Goal: Information Seeking & Learning: Find specific fact

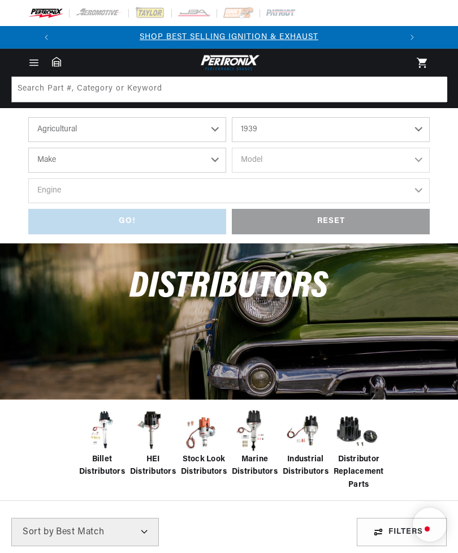
select select "Agricultural"
select select "1939"
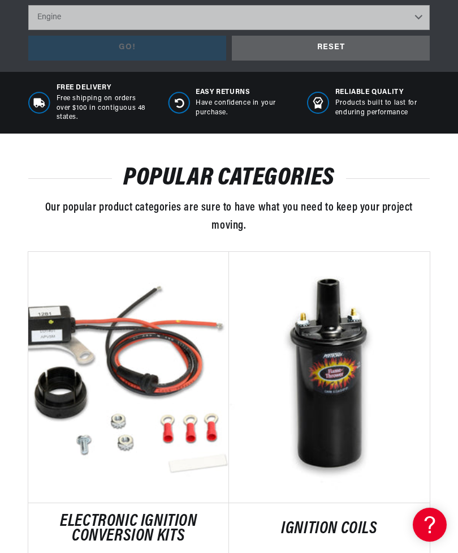
click at [189, 514] on link "ELECTRONIC IGNITION CONVERSION KITS" at bounding box center [128, 528] width 201 height 29
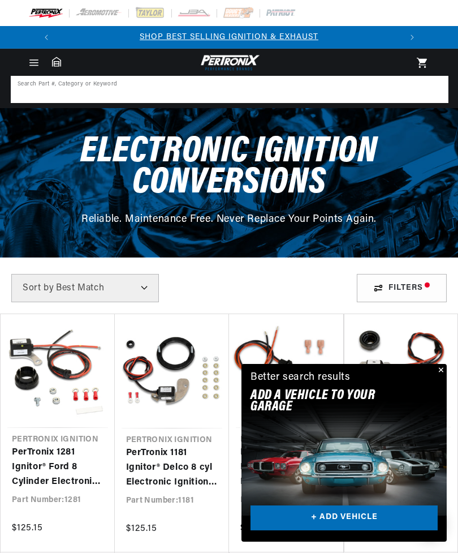
click at [81, 97] on input at bounding box center [229, 89] width 435 height 25
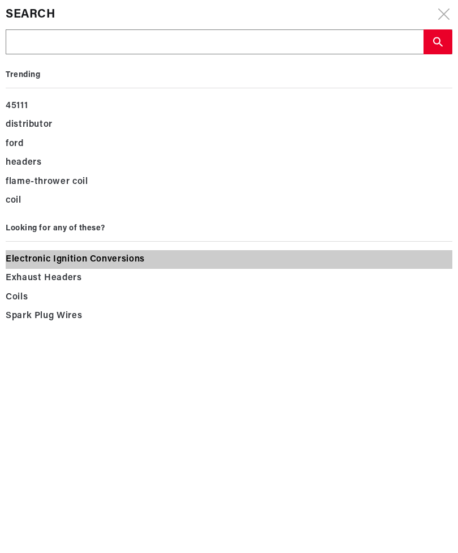
click at [141, 257] on span "Electronic Ignition Conversions" at bounding box center [75, 260] width 139 height 16
click at [128, 259] on span "Electronic Ignition Conversions" at bounding box center [75, 260] width 139 height 16
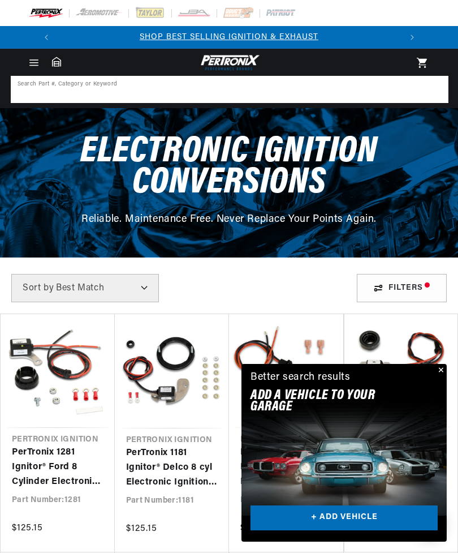
click at [80, 94] on input at bounding box center [229, 89] width 435 height 25
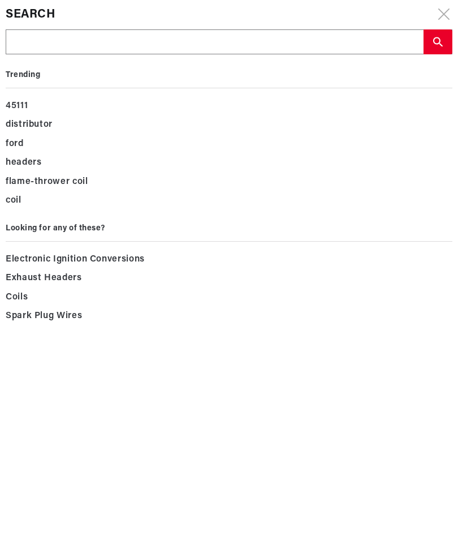
scroll to position [0, 343]
type input "A"
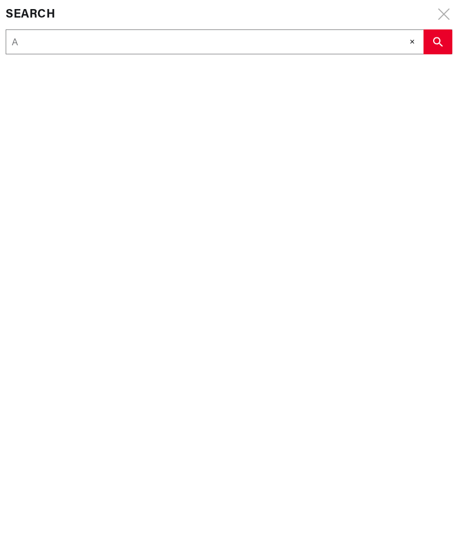
type input "Au"
type input "Aut"
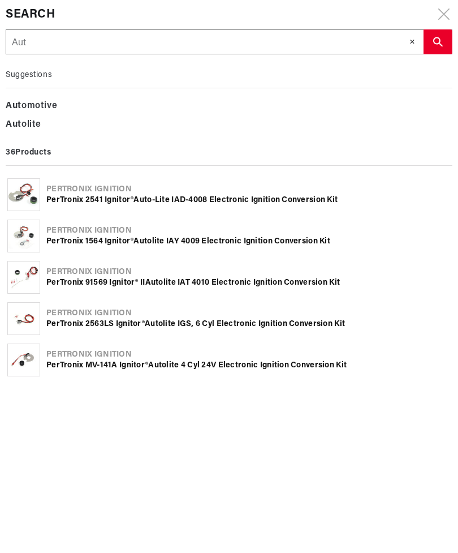
type input "Auto"
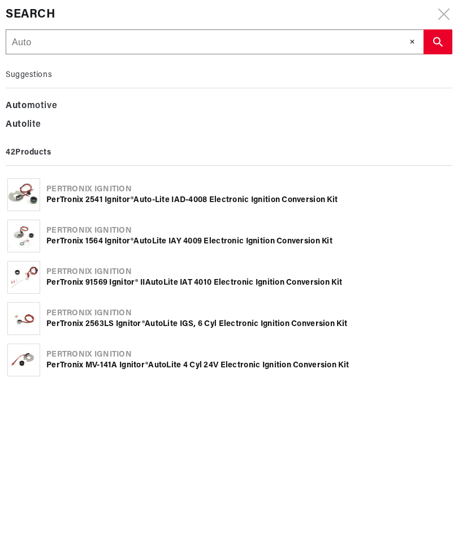
type input "Auto l"
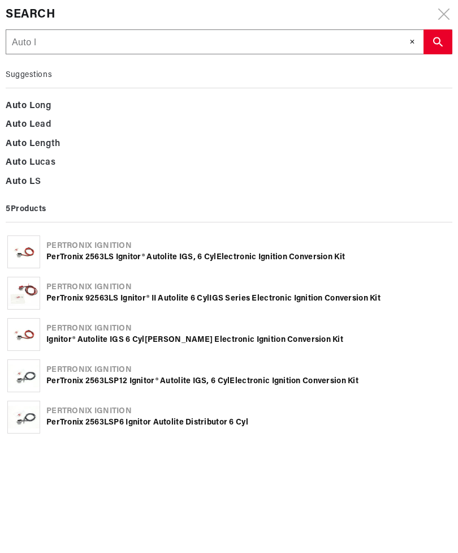
type input "Auto lo"
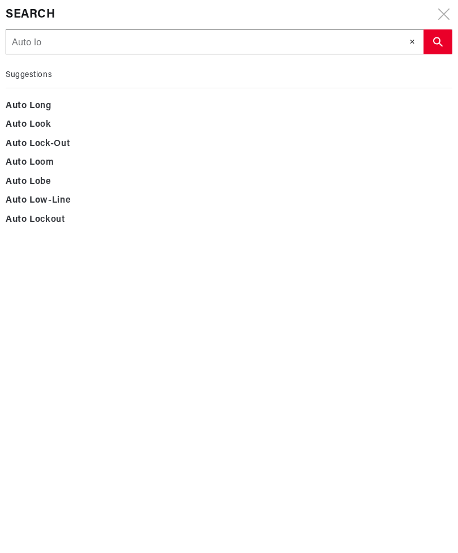
type input "Auto lot"
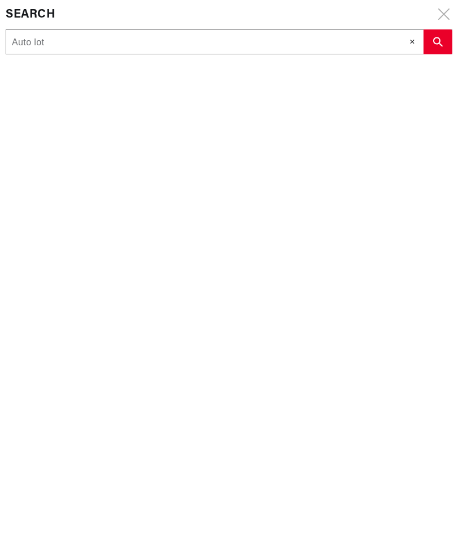
type input "Auto lote"
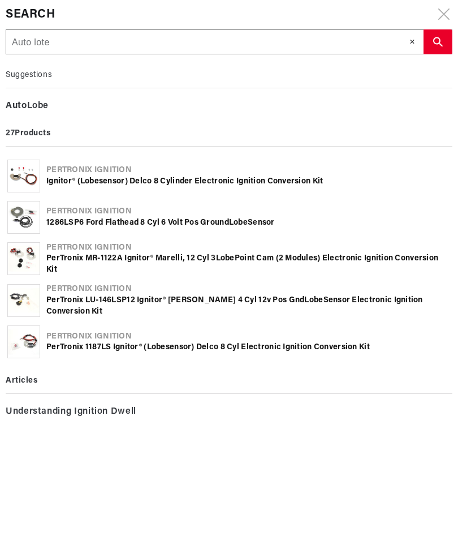
type input "Auto lot"
type input "Auto lo"
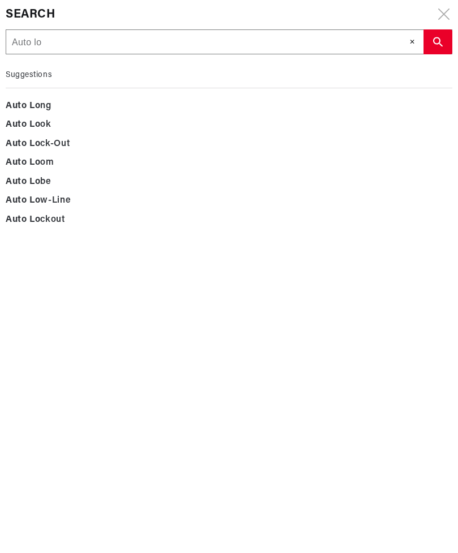
type input "Auto l"
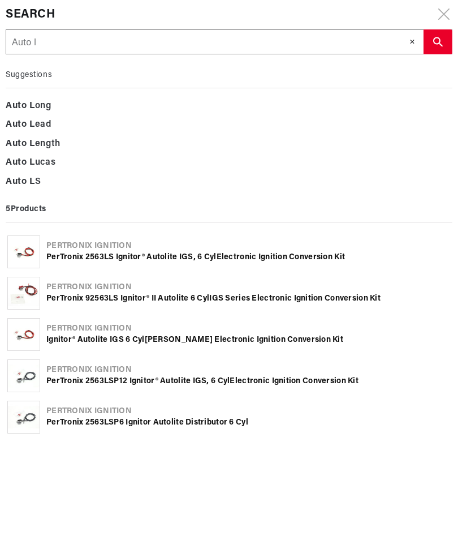
type input "Auto li"
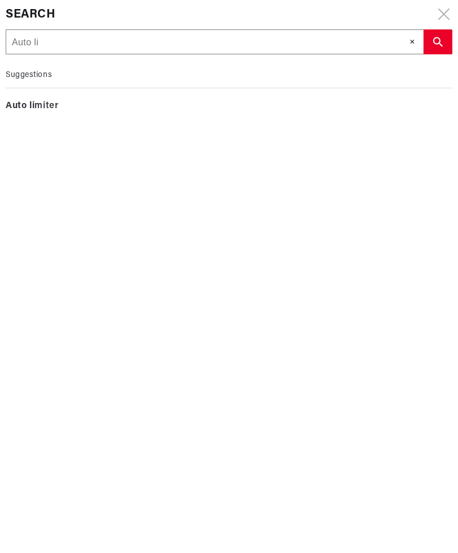
type input "Auto lit"
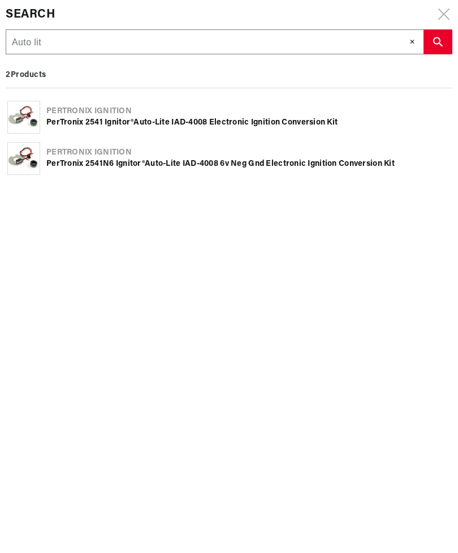
type input "Auto lite"
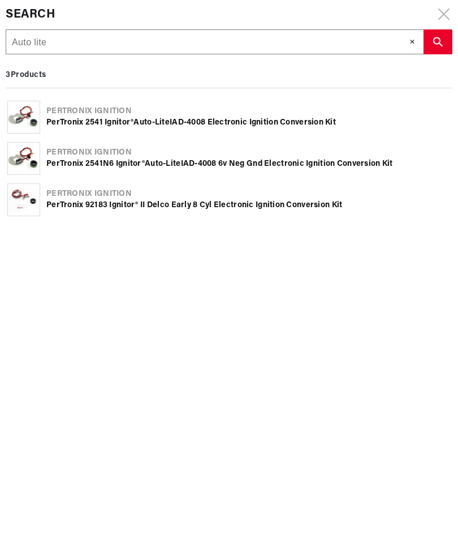
scroll to position [0, 0]
type input "Auto lite"
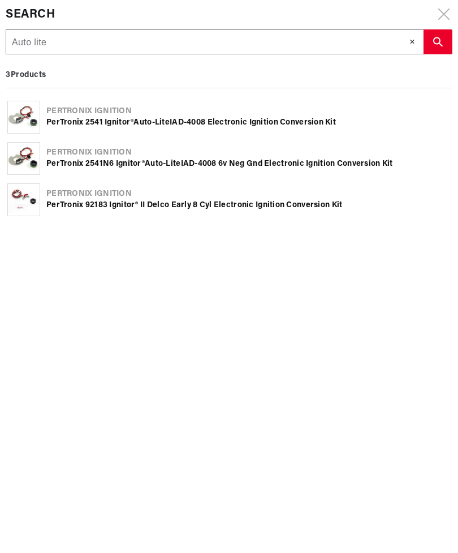
type input "Auto lit"
type input "Auto li"
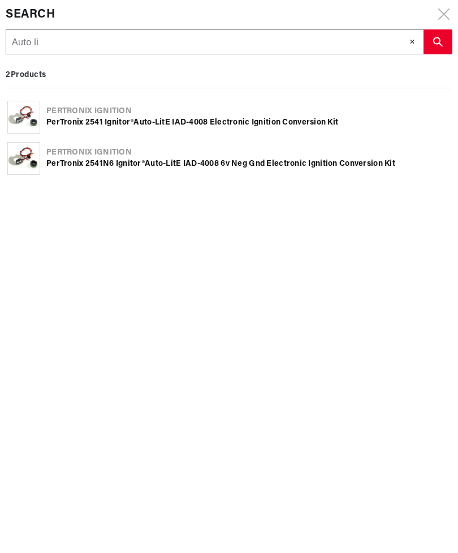
scroll to position [0, 343]
type input "Auto l"
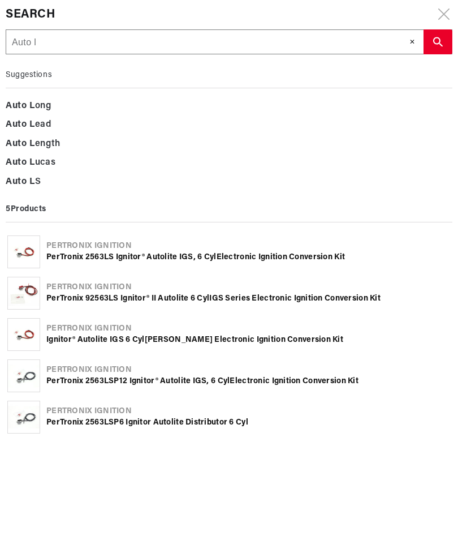
type input "Auto"
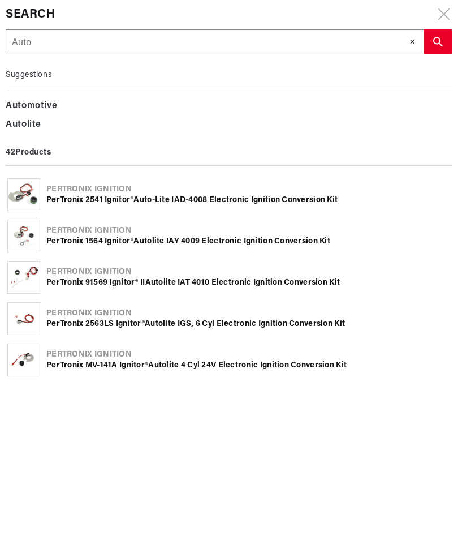
type input "Auto"
type input "Autol"
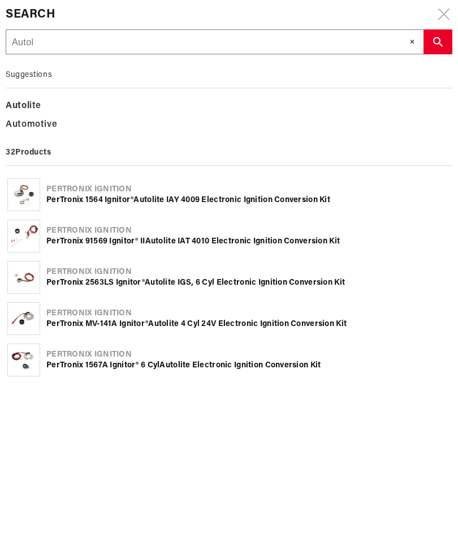
type input "Autolo"
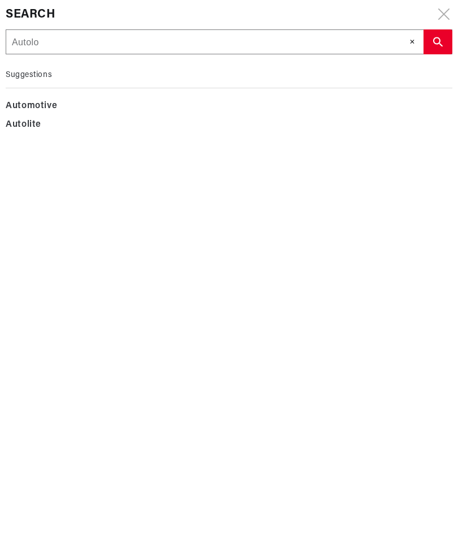
type input "Autolot"
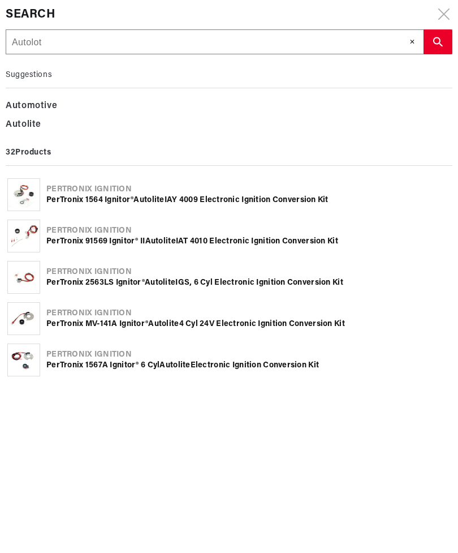
type input "Autolote"
type input "Auto lite"
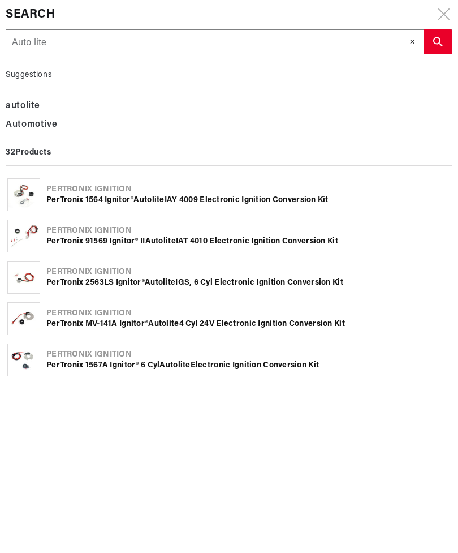
type input "Auto lite"
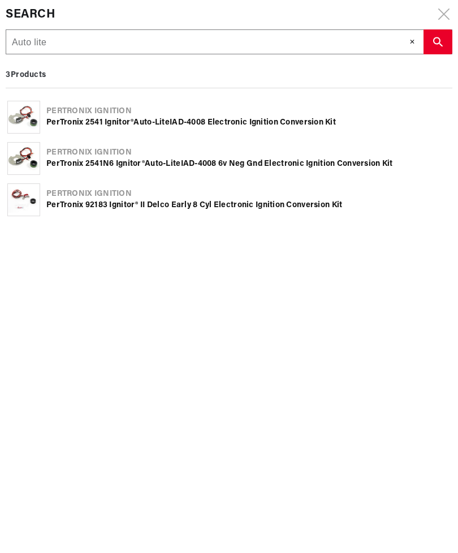
type input "Auto lite I"
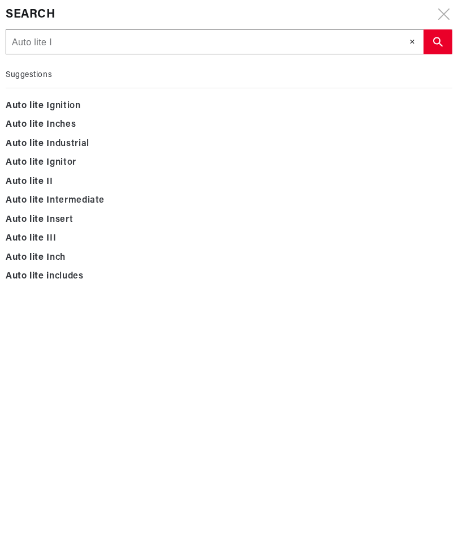
type input "Auto lite Ia"
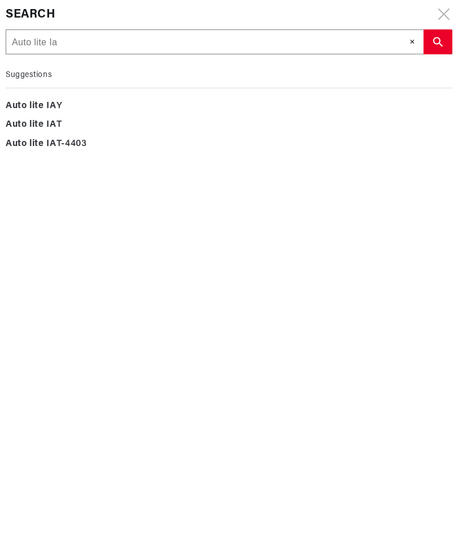
type input "Auto lite Iad"
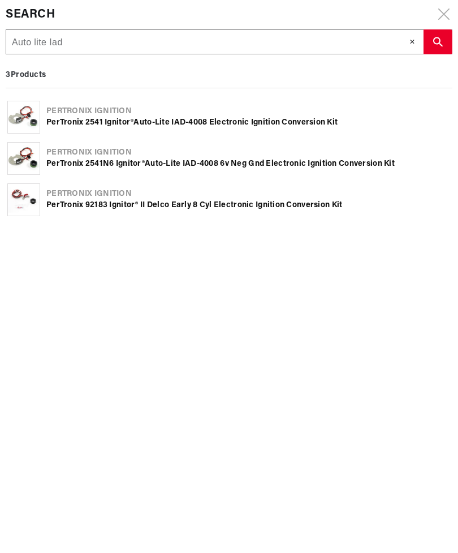
scroll to position [0, 0]
type input "Auto lite Ia"
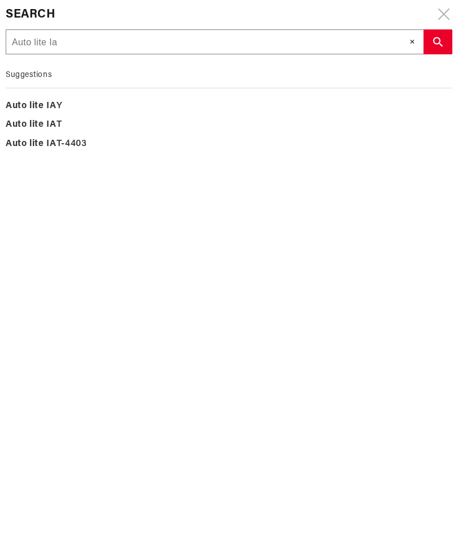
type input "Auto lite I"
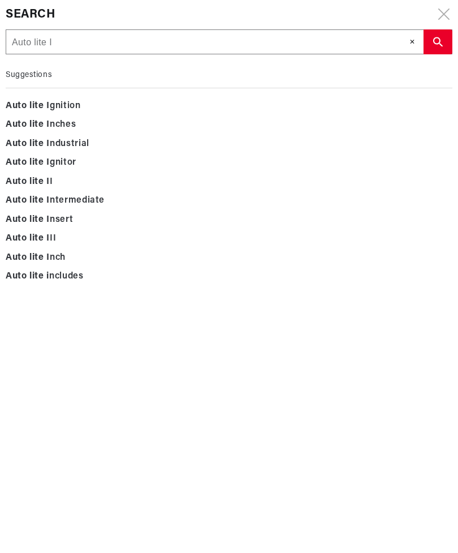
scroll to position [0, 343]
type input "Auto lite IA"
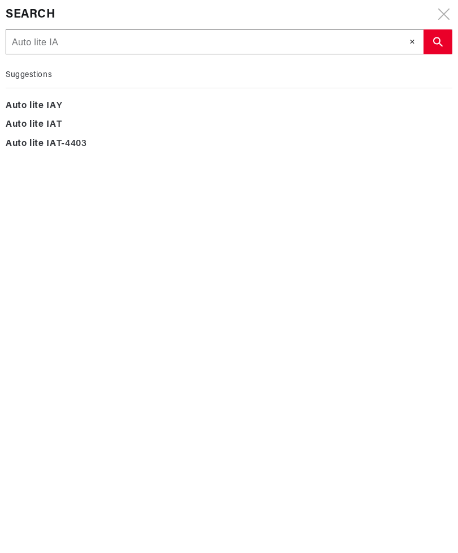
type input "Auto lite IAD"
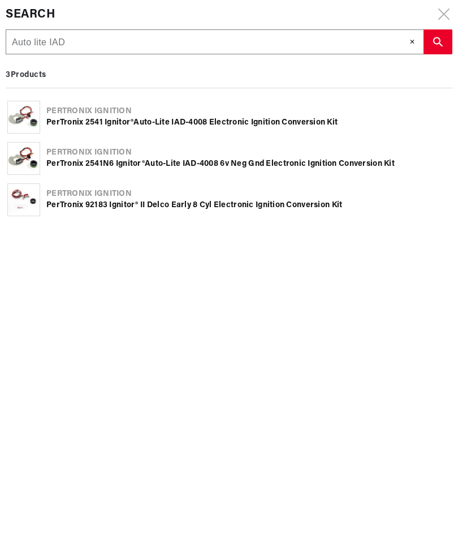
type input "Auto lite IAD"
type input "Auto lite IAD 4"
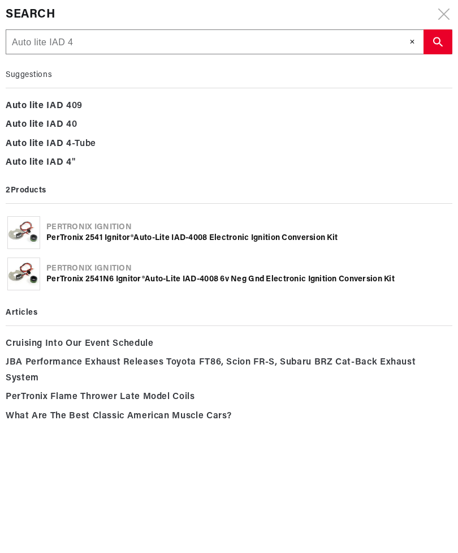
type input "Auto lite IAD 41"
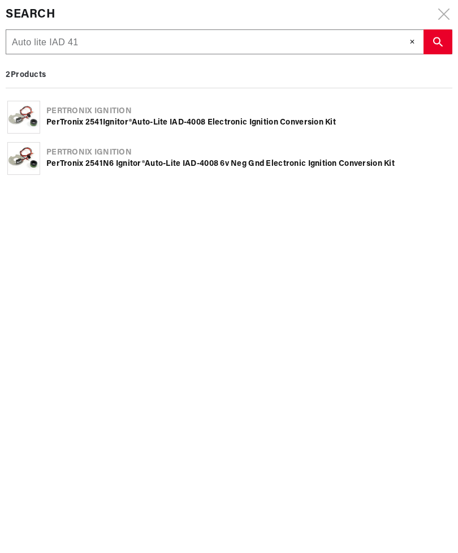
type input "Auto lite IAD 410"
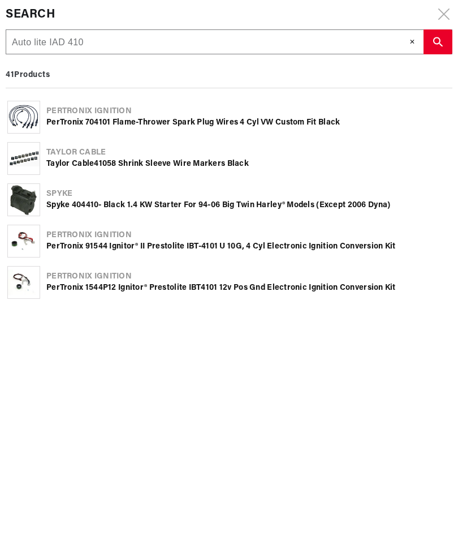
scroll to position [0, 343]
type input "Auto lite IAD 4101"
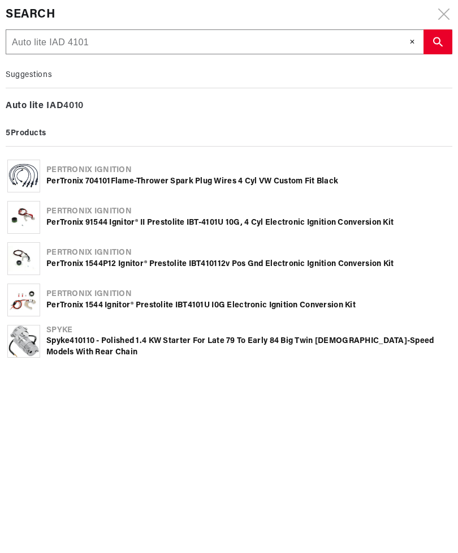
scroll to position [0, 0]
type input "Auto lite IAD 4101A"
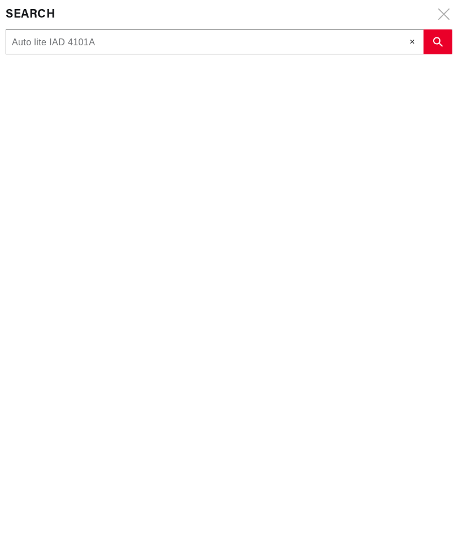
scroll to position [0, 343]
type input "Auto lite IAD 4101A"
click at [8, 34] on input "Auto lite IAD 4101A" at bounding box center [214, 42] width 417 height 25
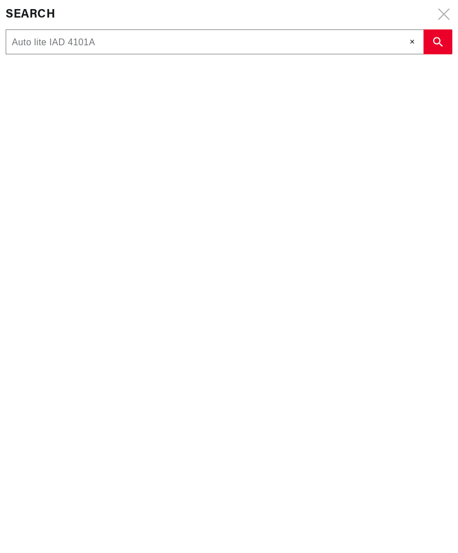
type input "Auto lite IAD 4101A"
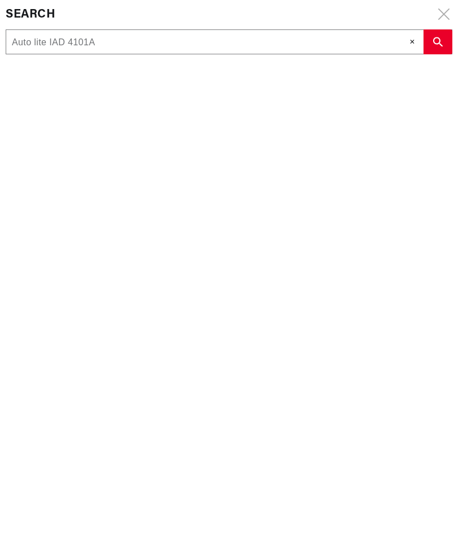
type input "Auto lite IAD 4101A"
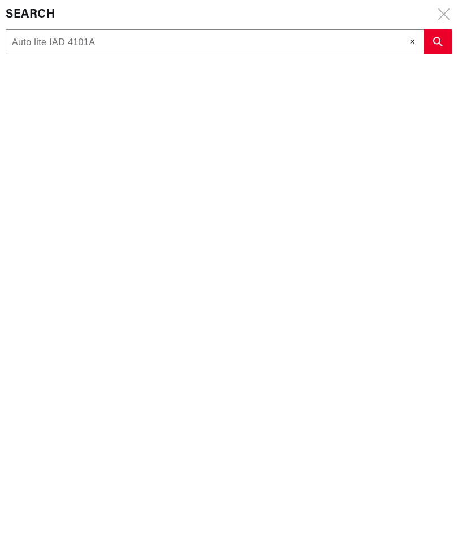
type input "Auto lite IAD 4101A"
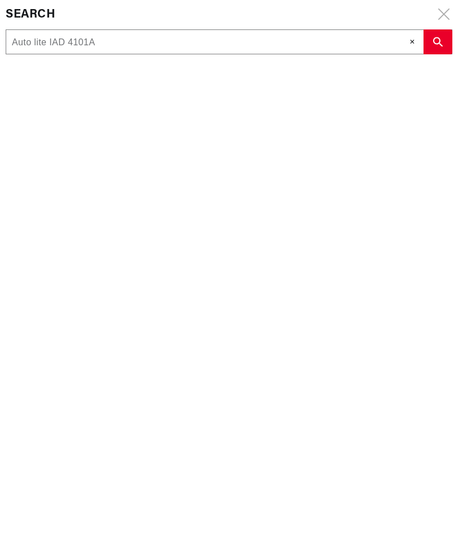
type input "Auto lite IAD 4101A"
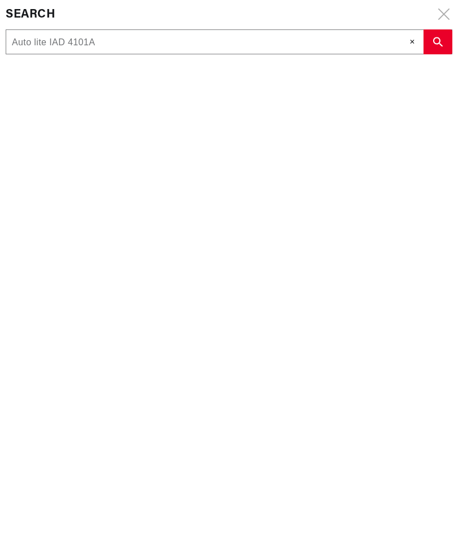
type input "Auto lite IAD 4101A"
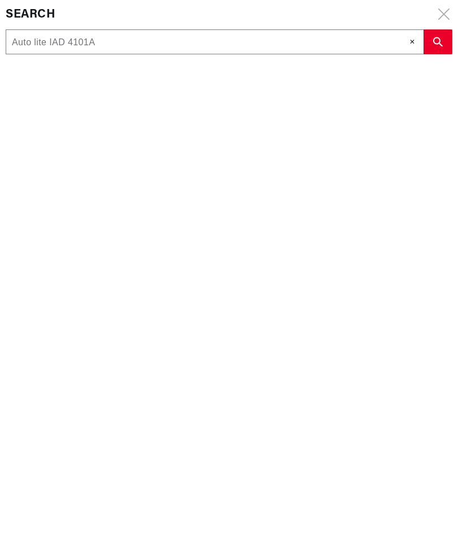
type input "Auto lite IAD 4101A"
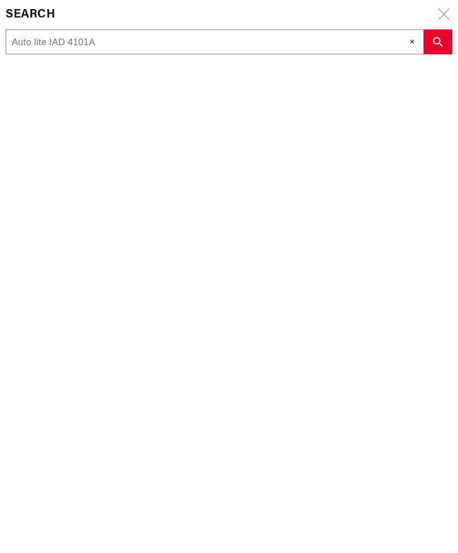
type input "Auto lite IAD 4101A"
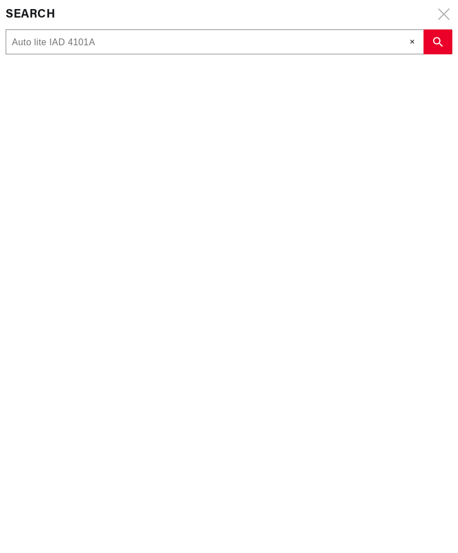
type input "Auto lite IAD 4101A"
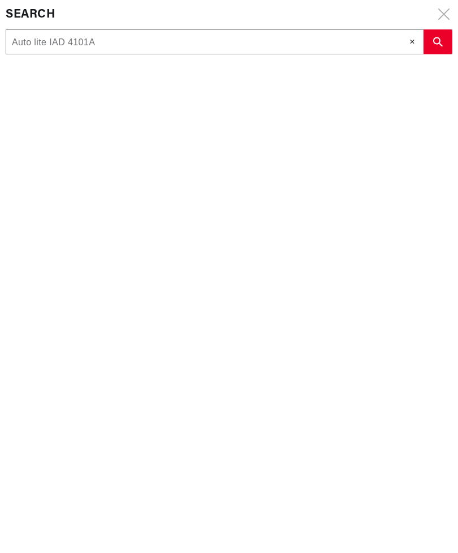
type input "Auto lite IAD 4101A"
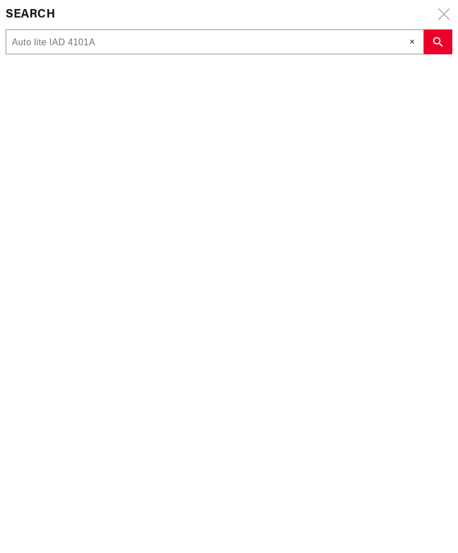
type input "Auto lite IAD 4101A"
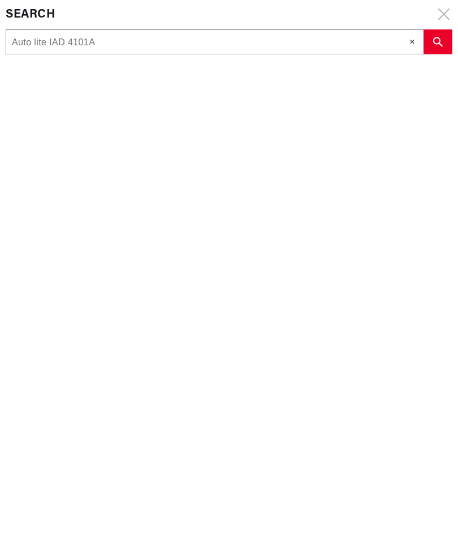
type input "Auto lite IAD 4101A"
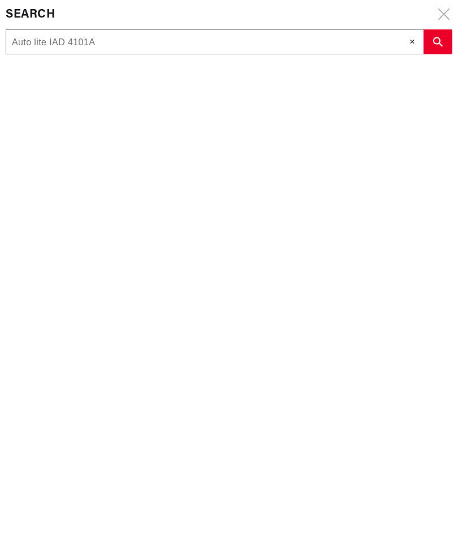
type input "Auto lite IAD 4101A"
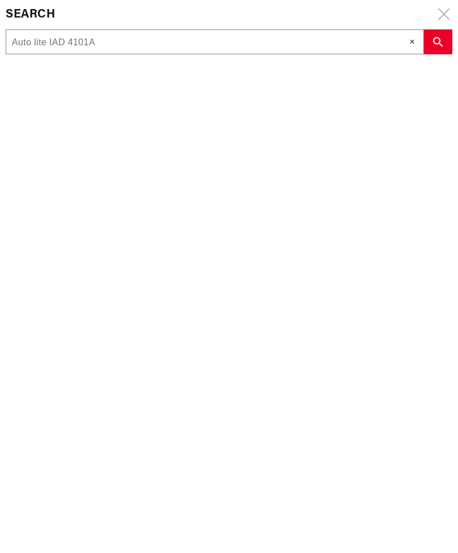
type input "Auto lite IAD 4101A"
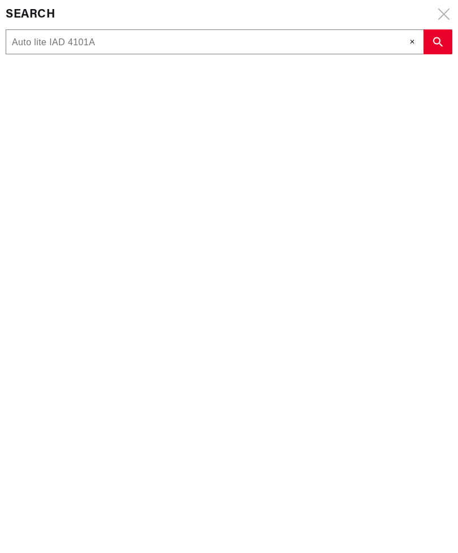
type input "Auto lite IAD 4101A"
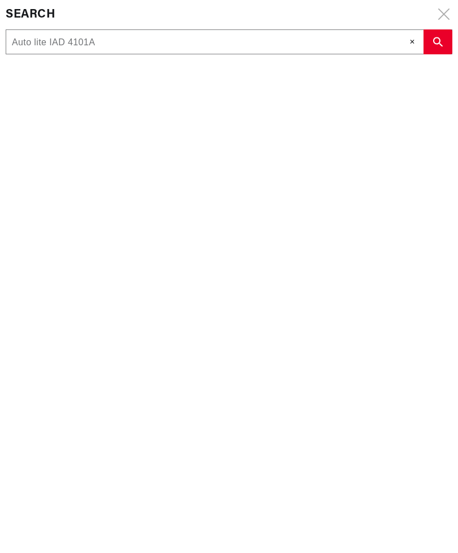
type input "Auto lite IAD 4101A"
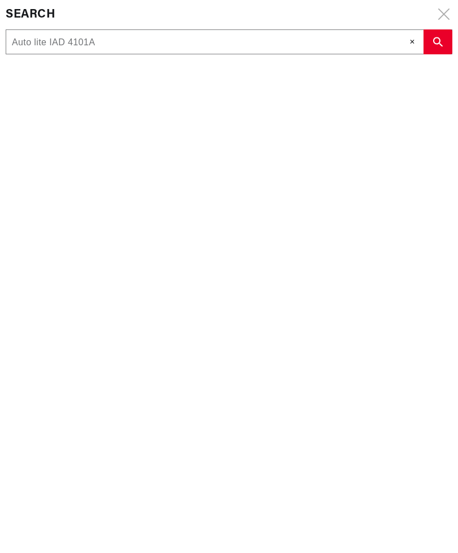
type input "Auto lite IAD 4101A"
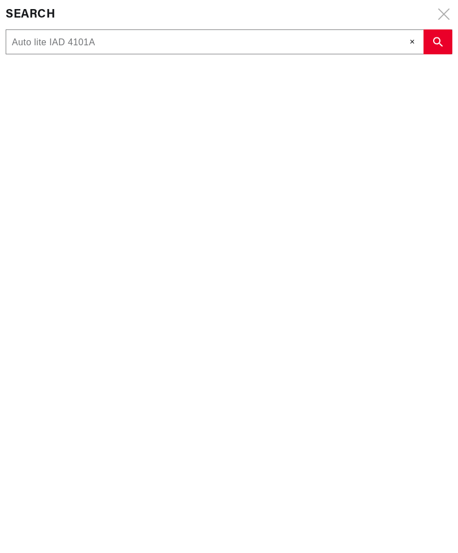
type input "Auto lite IAD 4101A"
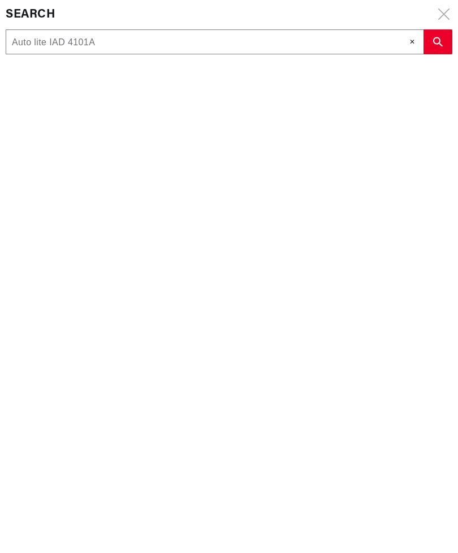
scroll to position [0, 0]
type input "Auto lite IAD 4101A"
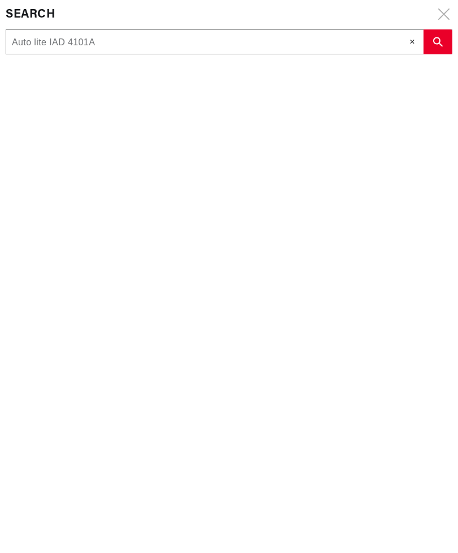
type input "Auto lite IAD 4101A"
type input "IAuto lite IAD 4101A"
type input "IgAuto lite IAD 4101A"
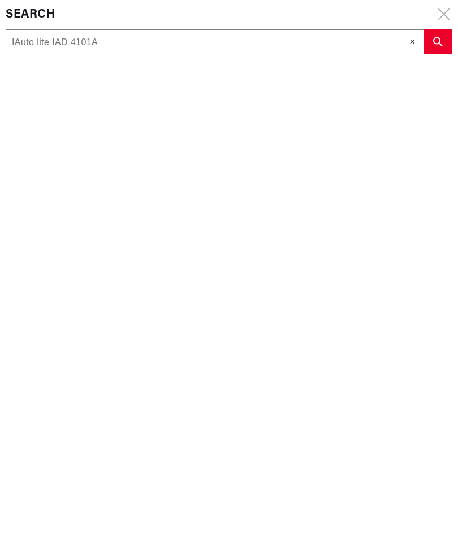
type input "IgAuto lite IAD 4101A"
type input "IgnAuto lite IAD 4101A"
type input "IgniAuto lite IAD 4101A"
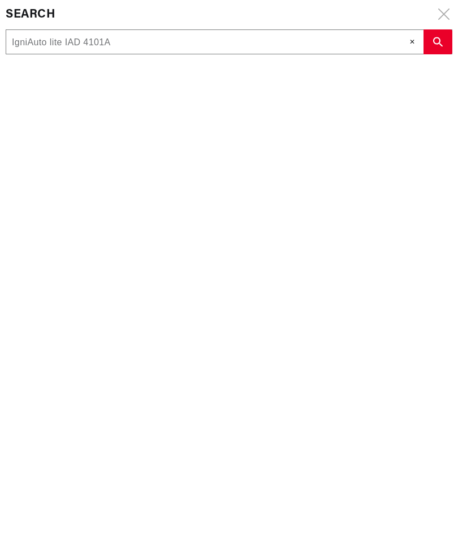
type input "IgnitAuto lite IAD 4101A"
type input "IgnitiAuto lite IAD 4101A"
type input "IgnitioAuto lite IAD 4101A"
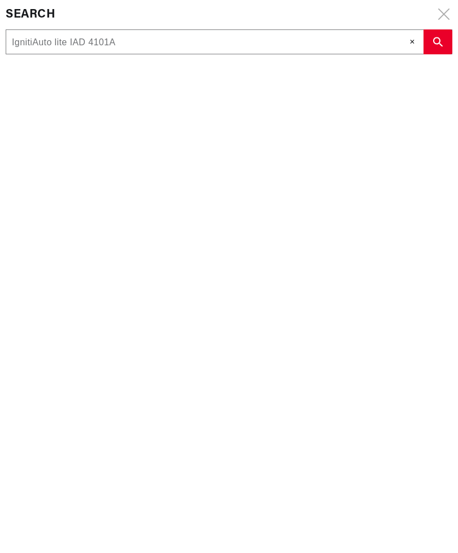
type input "IgnitioAuto lite IAD 4101A"
type input "IgnitionAuto lite IAD 4101A"
type input "Ignition Auto lite IAD 4101A"
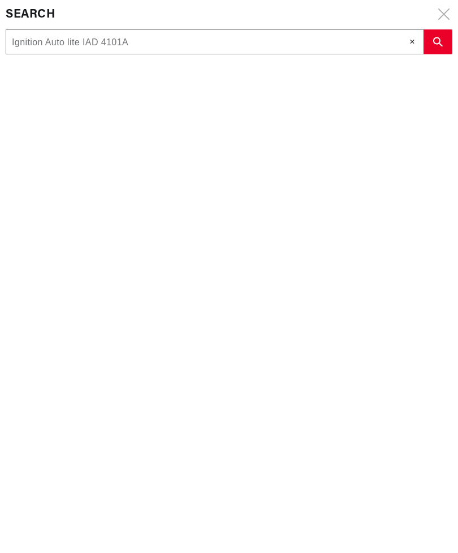
scroll to position [0, 343]
type input "Ignition mAuto lite IAD 4101A"
type input "Ignition moAuto lite IAD 4101A"
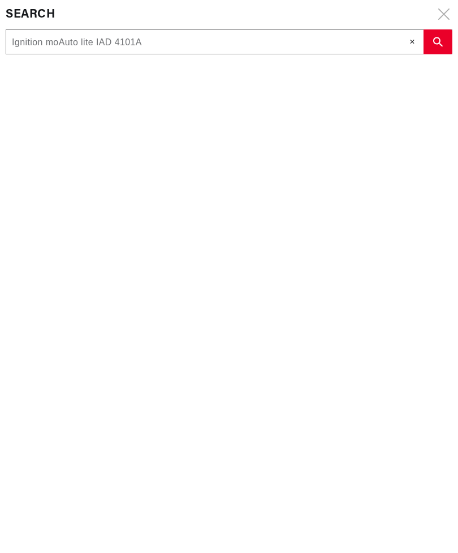
type input "Ignition modAuto lite IAD 4101A"
type input "Ignition moduAuto lite IAD 4101A"
type input "Ignition modulAuto lite IAD 4101A"
type input "Ignition moduleAuto lite IAD 4101A"
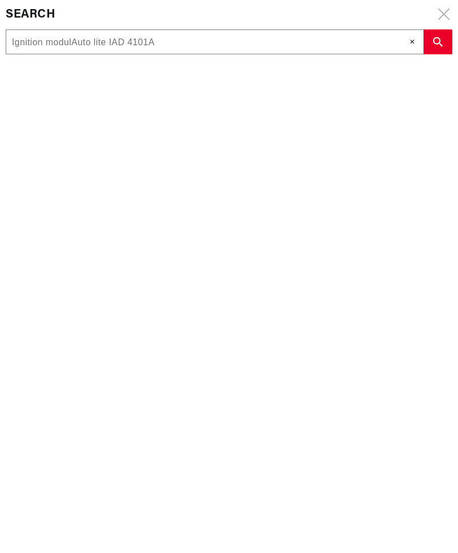
type input "Ignition moduleAuto lite IAD 4101A"
click at [205, 34] on input "Ignition module for Auto lite IAD 4101A" at bounding box center [214, 42] width 417 height 25
click at [204, 40] on input "Ignition module for Auto lite IAD 4101A" at bounding box center [214, 42] width 417 height 25
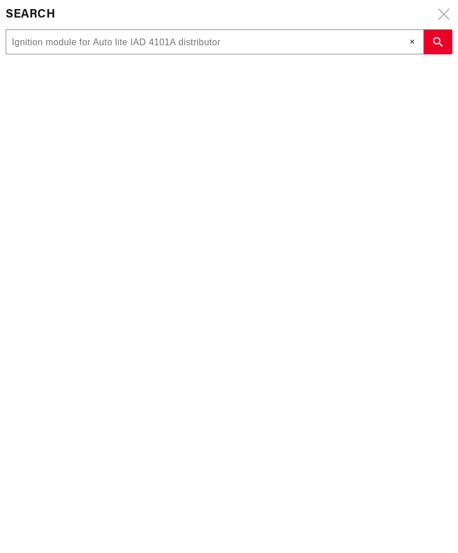
click at [442, 43] on use "search button" at bounding box center [438, 42] width 10 height 10
